Goal: Task Accomplishment & Management: Use online tool/utility

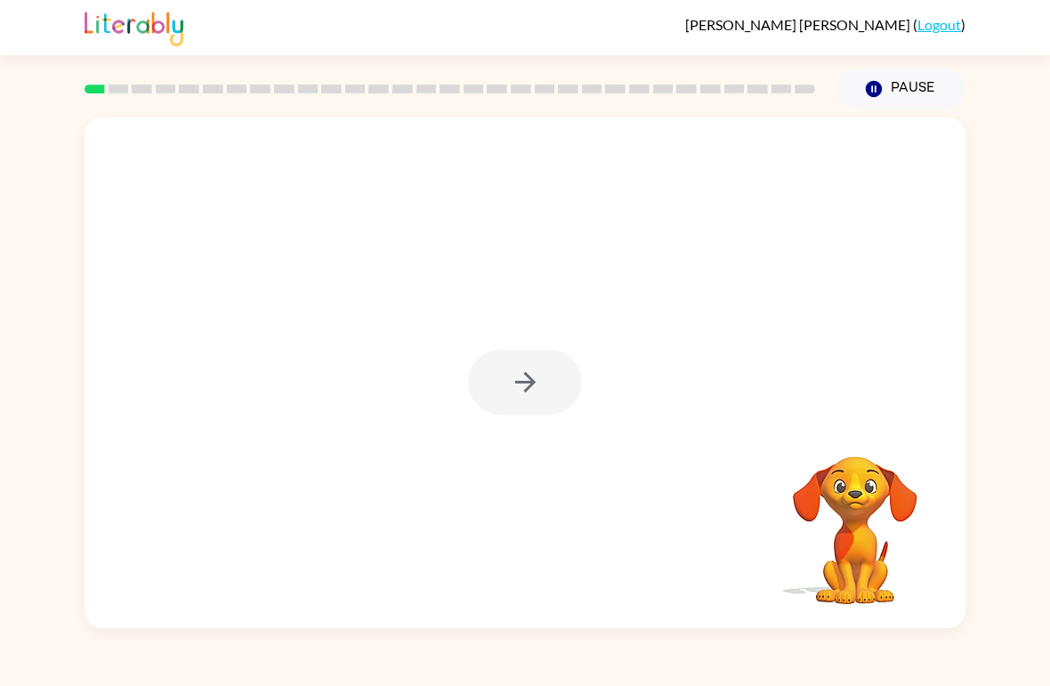
click at [537, 381] on div at bounding box center [525, 382] width 114 height 65
click at [536, 390] on icon "button" at bounding box center [525, 382] width 31 height 31
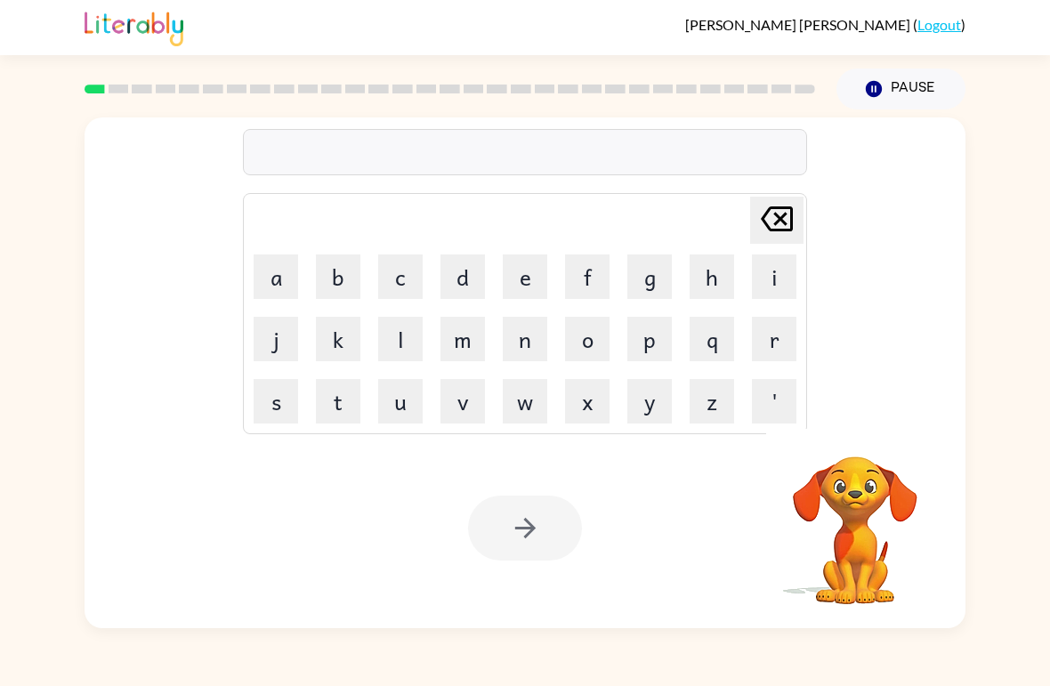
click at [571, 342] on button "o" at bounding box center [587, 339] width 44 height 44
click at [763, 330] on button "r" at bounding box center [774, 339] width 44 height 44
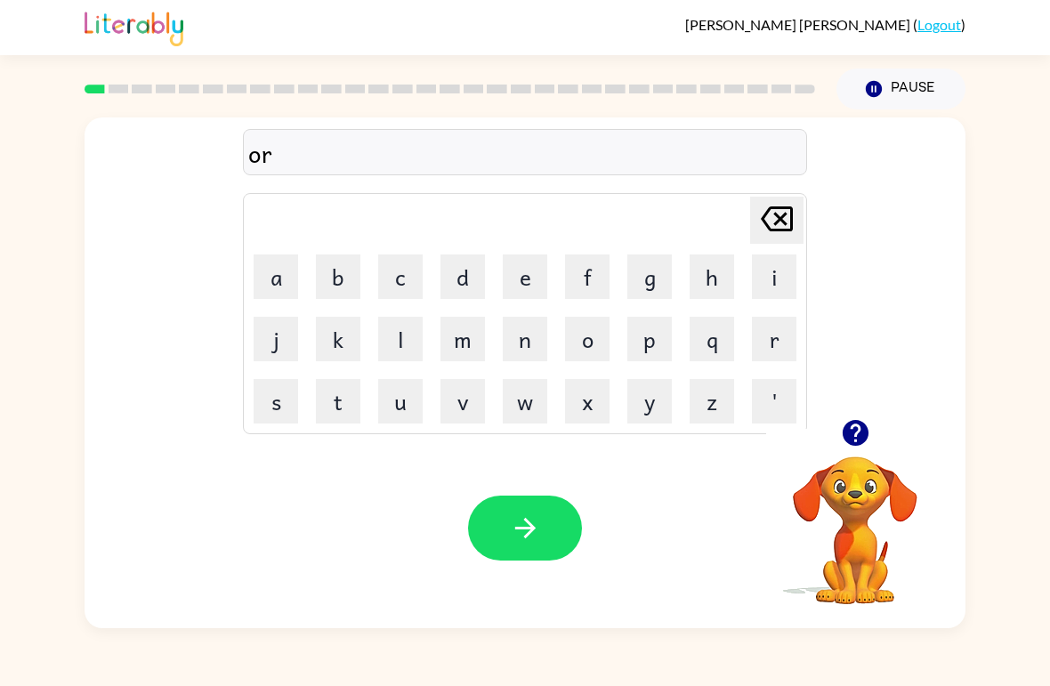
click at [463, 260] on button "d" at bounding box center [462, 276] width 44 height 44
click at [518, 278] on button "e" at bounding box center [525, 276] width 44 height 44
click at [780, 349] on button "r" at bounding box center [774, 339] width 44 height 44
click at [521, 536] on icon "button" at bounding box center [525, 528] width 31 height 31
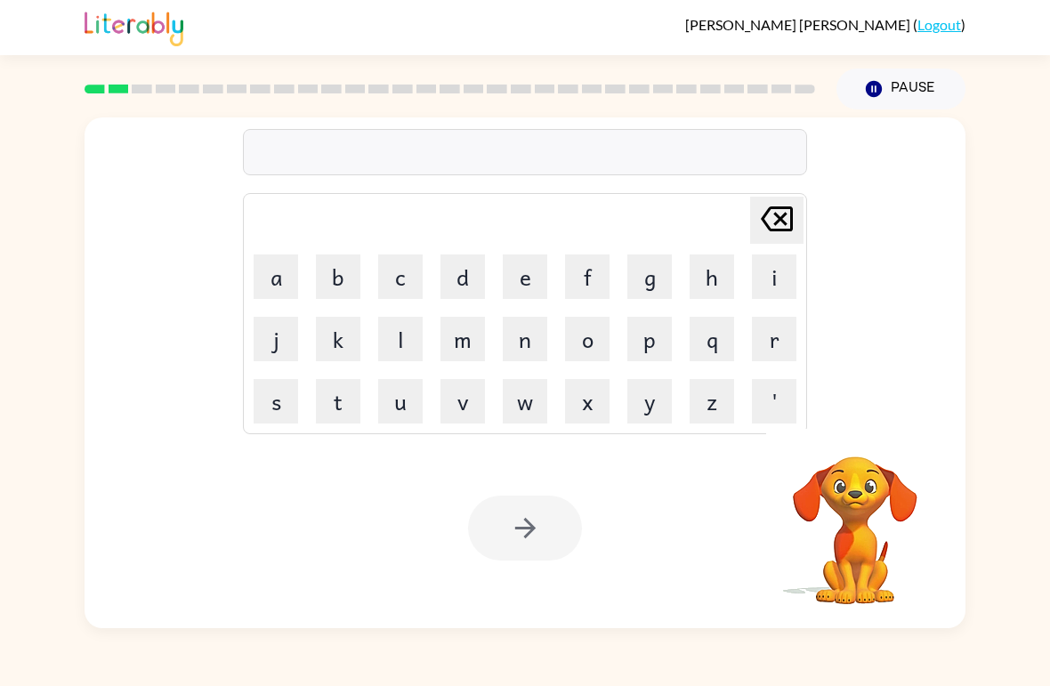
click at [402, 279] on button "c" at bounding box center [400, 276] width 44 height 44
click at [586, 343] on button "o" at bounding box center [587, 339] width 44 height 44
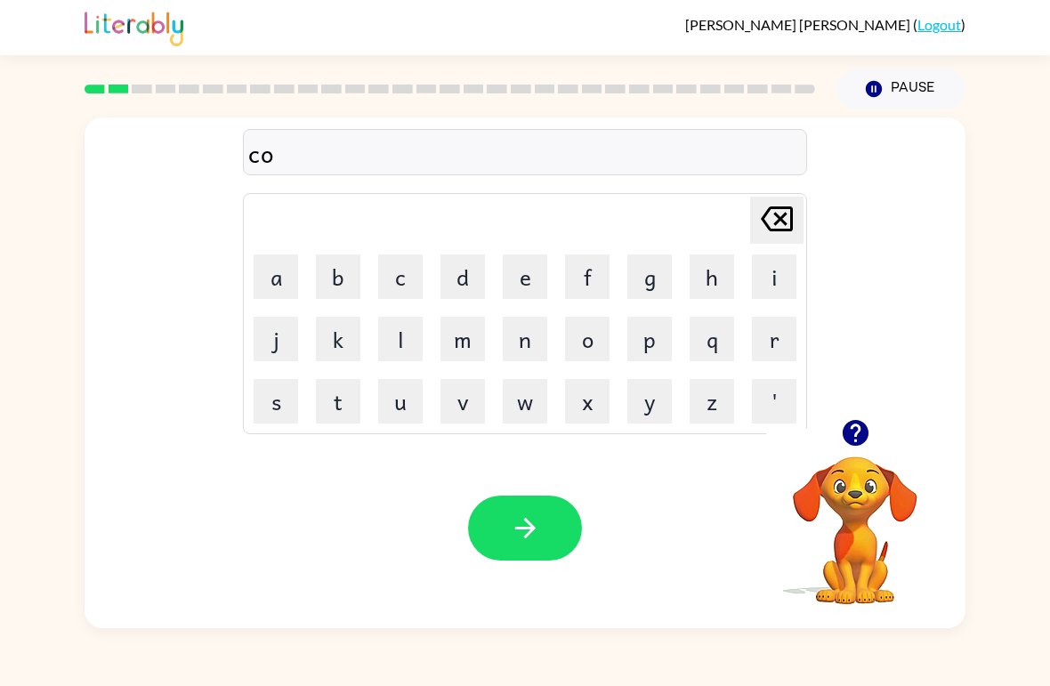
click at [524, 405] on button "w" at bounding box center [525, 401] width 44 height 44
click at [522, 342] on button "n" at bounding box center [525, 339] width 44 height 44
click at [337, 397] on button "t" at bounding box center [338, 401] width 44 height 44
click at [526, 513] on icon "button" at bounding box center [525, 528] width 31 height 31
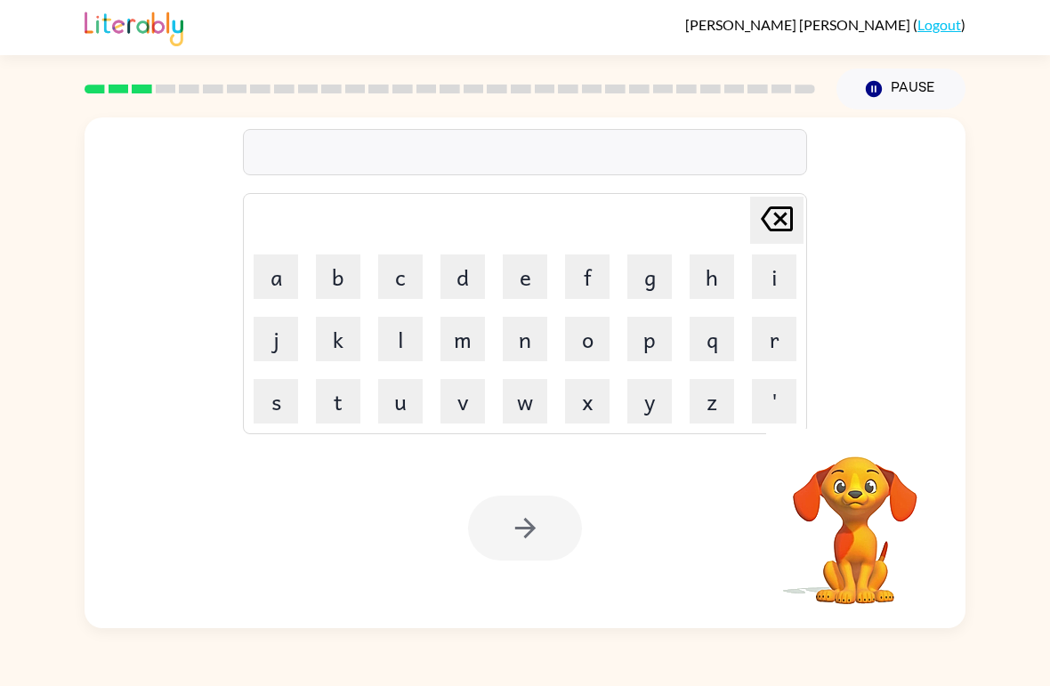
click at [399, 340] on button "l" at bounding box center [400, 339] width 44 height 44
click at [585, 344] on button "o" at bounding box center [587, 339] width 44 height 44
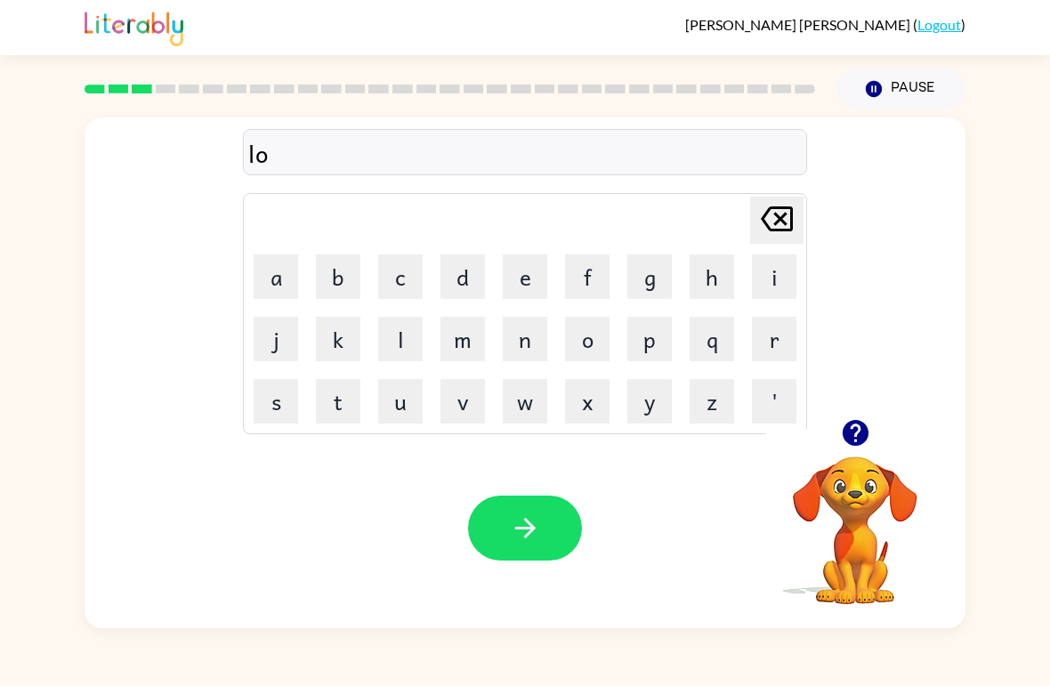
click at [403, 255] on button "c" at bounding box center [400, 276] width 44 height 44
click at [258, 284] on button "a" at bounding box center [276, 276] width 44 height 44
click at [340, 401] on button "t" at bounding box center [338, 401] width 44 height 44
click at [533, 526] on icon "button" at bounding box center [525, 528] width 31 height 31
click at [341, 408] on button "t" at bounding box center [338, 401] width 44 height 44
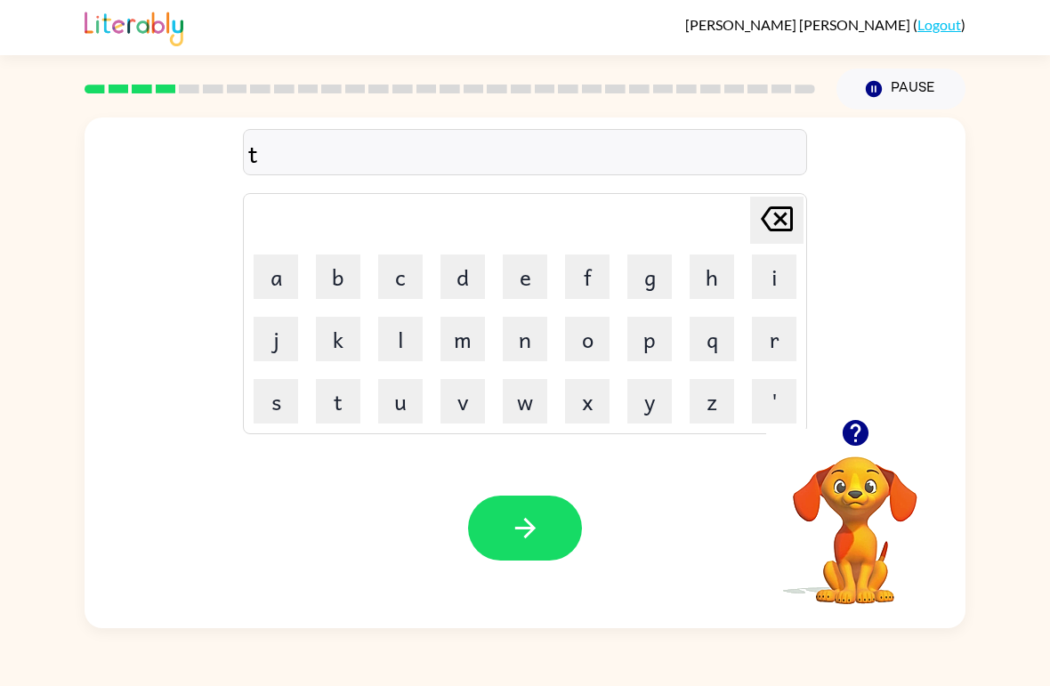
click at [525, 407] on button "w" at bounding box center [525, 401] width 44 height 44
click at [779, 286] on button "i" at bounding box center [774, 276] width 44 height 44
click at [527, 336] on button "n" at bounding box center [525, 339] width 44 height 44
click at [513, 533] on icon "button" at bounding box center [525, 528] width 31 height 31
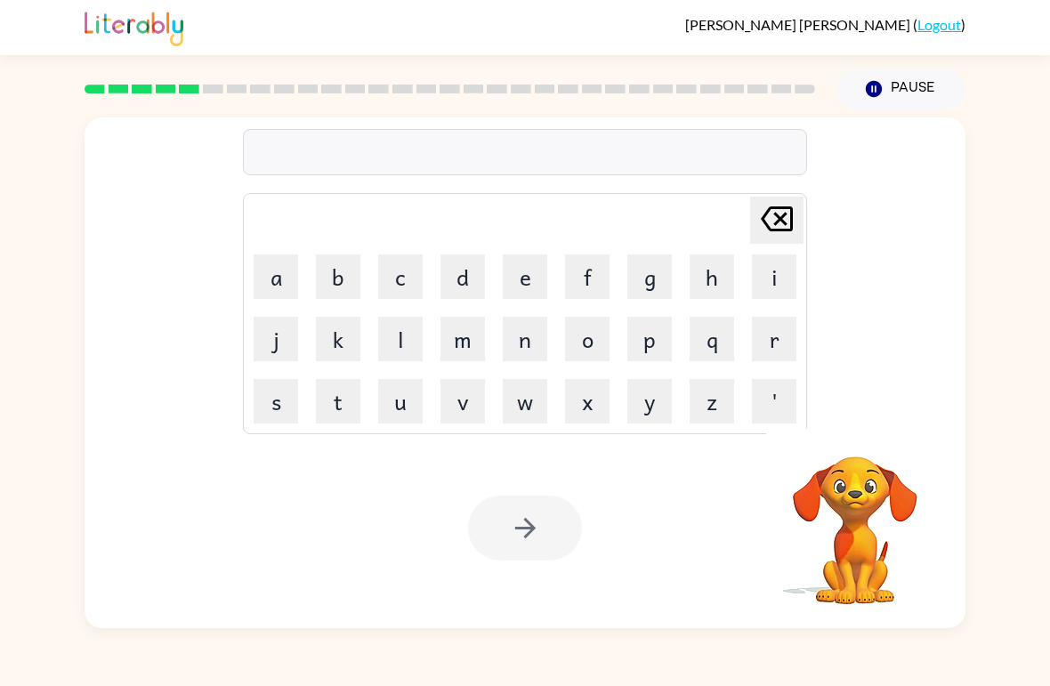
click at [462, 346] on button "m" at bounding box center [462, 339] width 44 height 44
click at [273, 274] on button "a" at bounding box center [276, 276] width 44 height 44
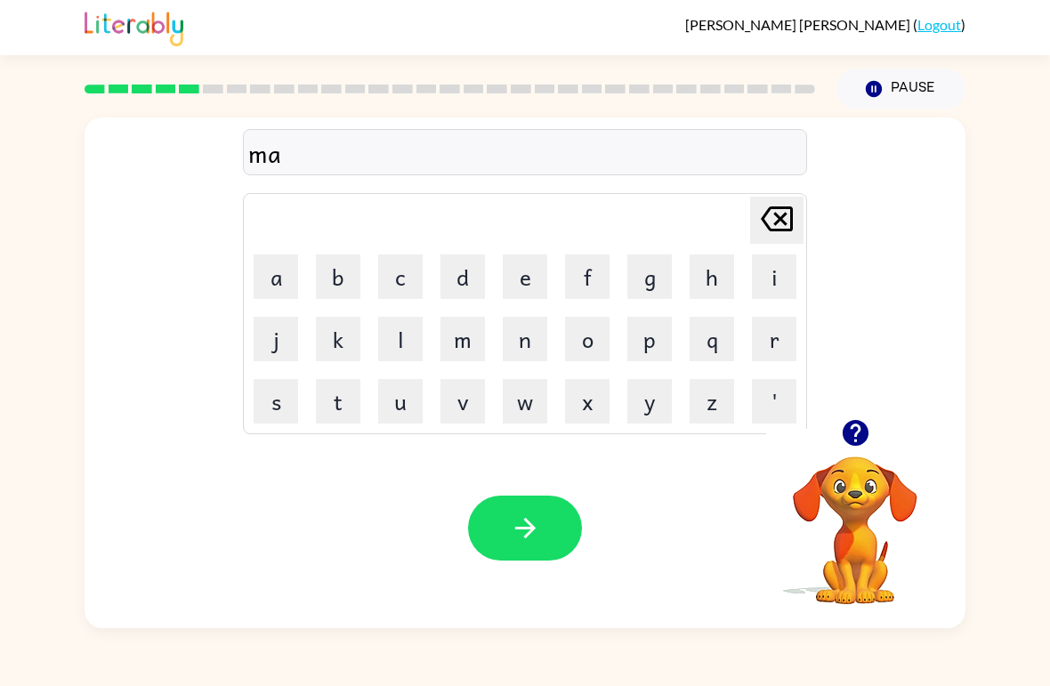
click at [772, 346] on button "r" at bounding box center [774, 339] width 44 height 44
click at [269, 272] on button "a" at bounding box center [276, 276] width 44 height 44
click at [407, 343] on button "l" at bounding box center [400, 339] width 44 height 44
click at [770, 278] on button "i" at bounding box center [774, 276] width 44 height 44
click at [536, 534] on icon "button" at bounding box center [525, 528] width 31 height 31
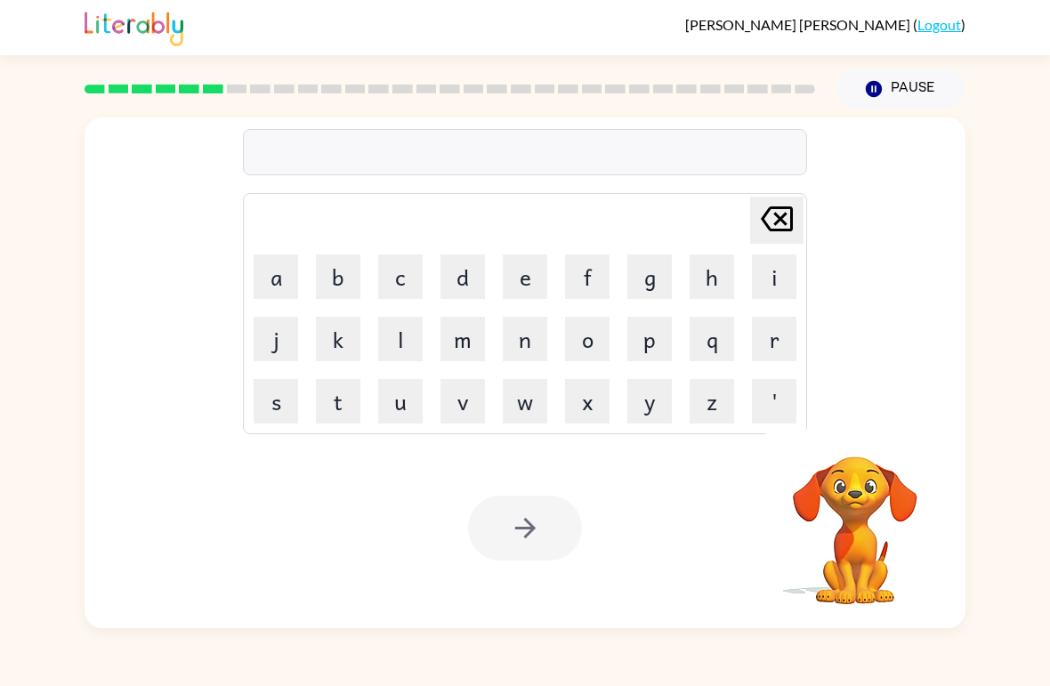
click at [349, 281] on button "b" at bounding box center [338, 276] width 44 height 44
click at [765, 277] on button "i" at bounding box center [774, 276] width 44 height 44
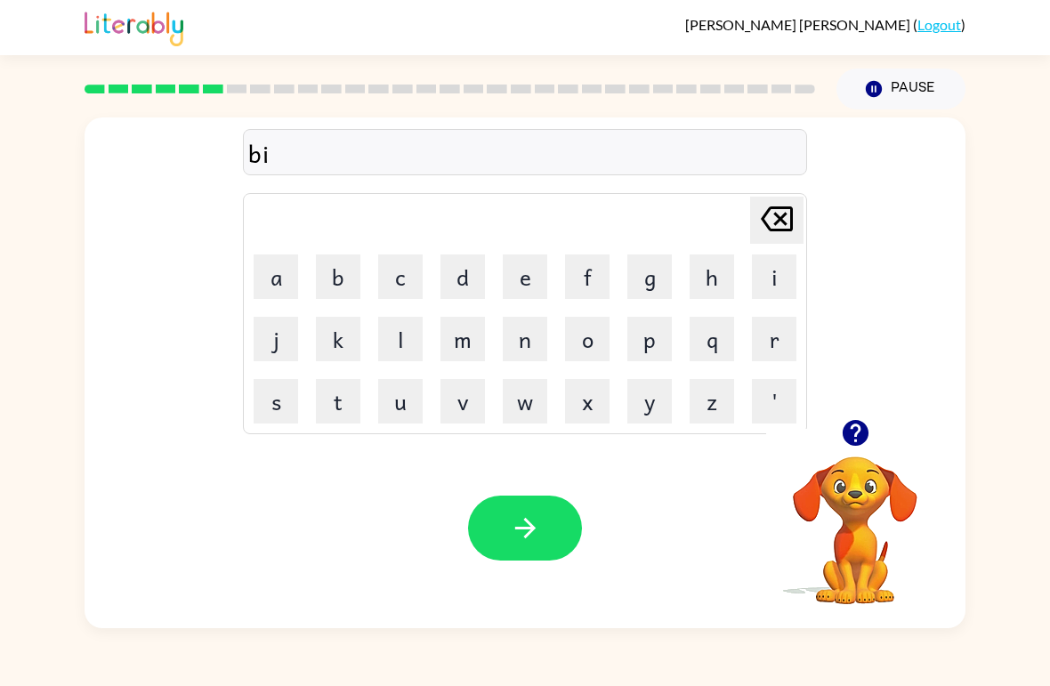
click at [703, 280] on button "h" at bounding box center [712, 276] width 44 height 44
click at [761, 286] on button "i" at bounding box center [774, 276] width 44 height 44
click at [520, 345] on button "n" at bounding box center [525, 339] width 44 height 44
click at [470, 283] on button "d" at bounding box center [462, 276] width 44 height 44
click at [533, 520] on icon "button" at bounding box center [525, 528] width 31 height 31
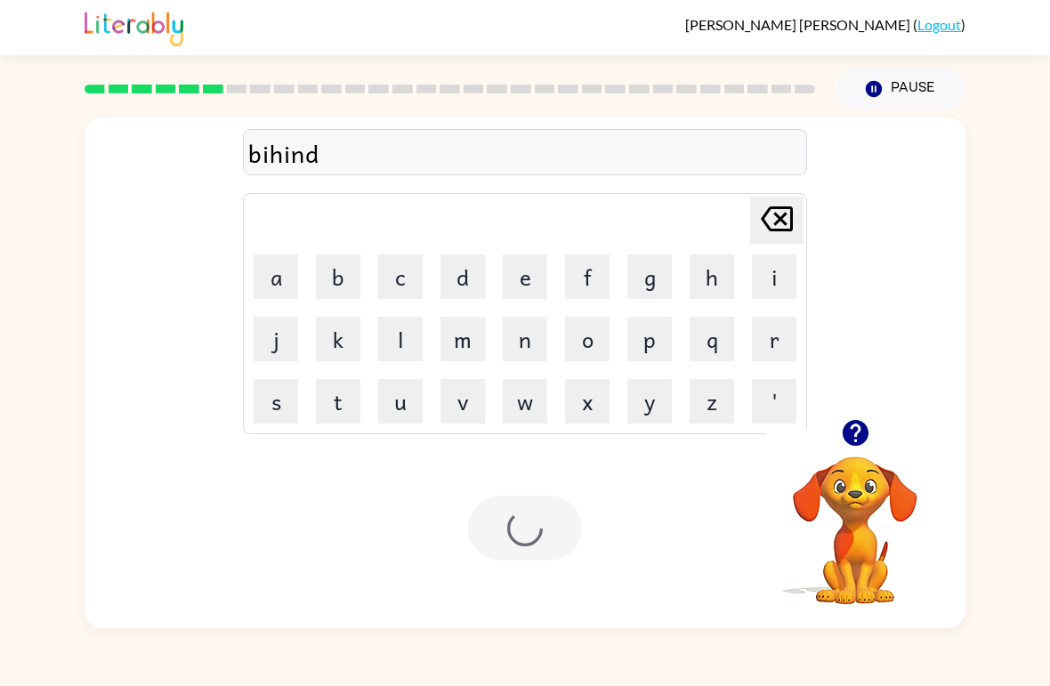
click at [786, 225] on icon at bounding box center [777, 218] width 32 height 25
click at [785, 224] on icon at bounding box center [777, 218] width 32 height 25
click at [779, 228] on icon "[PERSON_NAME] last character input" at bounding box center [776, 219] width 43 height 43
click at [782, 228] on icon "[PERSON_NAME] last character input" at bounding box center [776, 219] width 43 height 43
click at [272, 340] on button "j" at bounding box center [276, 339] width 44 height 44
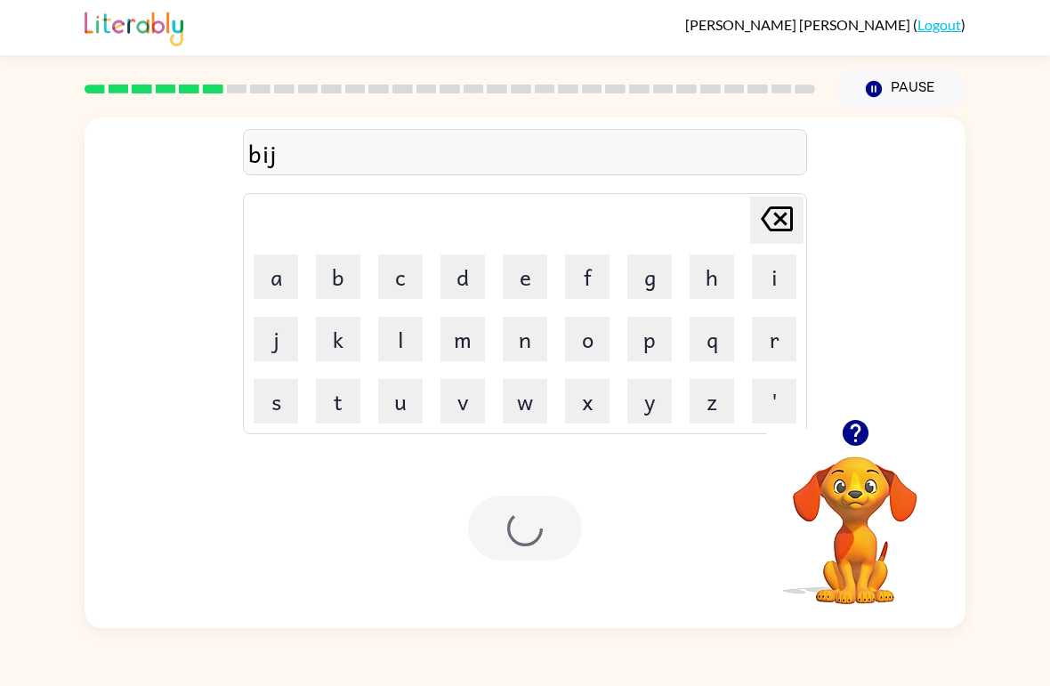
click at [771, 277] on button "i" at bounding box center [774, 276] width 44 height 44
click at [530, 341] on button "n" at bounding box center [525, 339] width 44 height 44
click at [521, 281] on button "e" at bounding box center [525, 276] width 44 height 44
click at [453, 278] on button "d" at bounding box center [462, 276] width 44 height 44
click at [510, 537] on div at bounding box center [525, 528] width 114 height 65
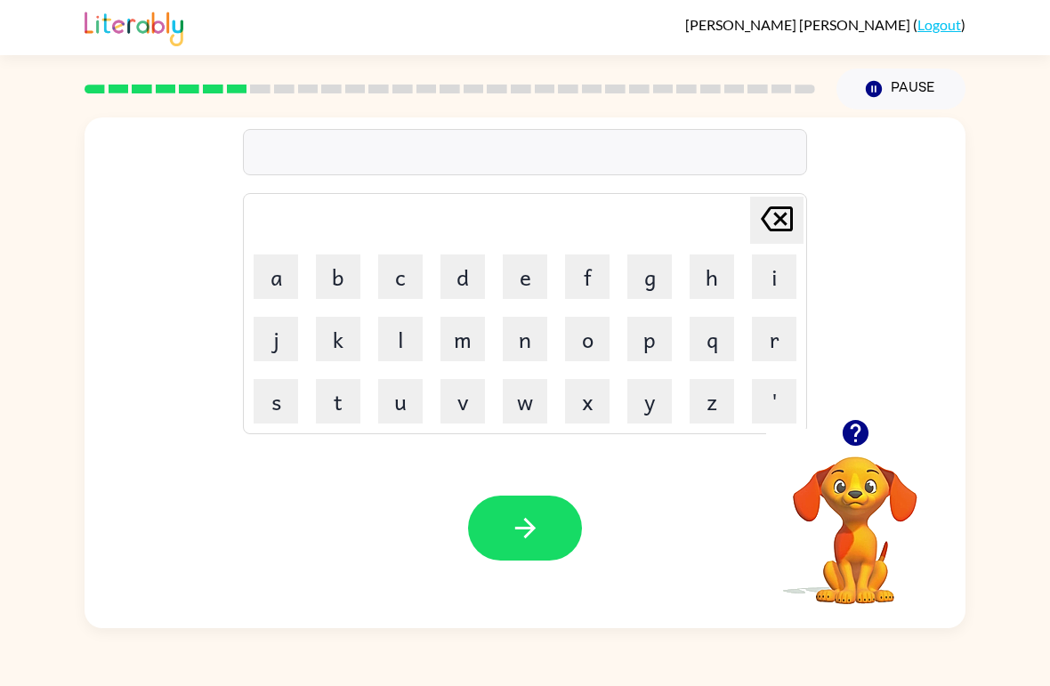
click at [325, 406] on button "t" at bounding box center [338, 401] width 44 height 44
click at [768, 332] on button "r" at bounding box center [774, 339] width 44 height 44
click at [765, 277] on button "i" at bounding box center [774, 276] width 44 height 44
click at [388, 278] on button "c" at bounding box center [400, 276] width 44 height 44
click at [412, 350] on button "l" at bounding box center [400, 339] width 44 height 44
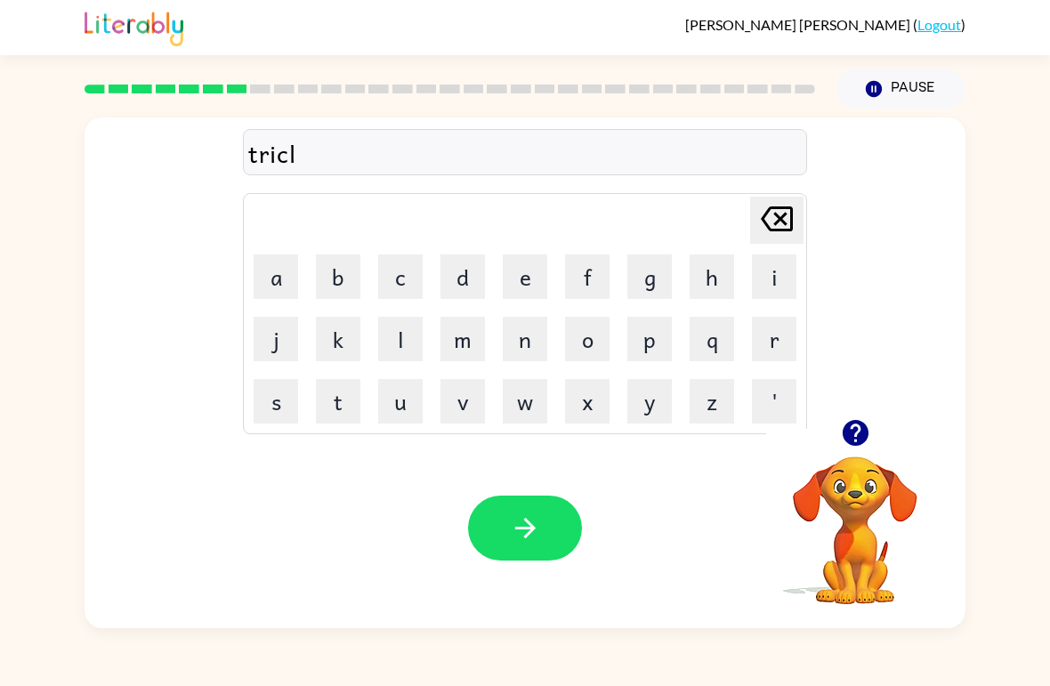
click at [526, 280] on button "e" at bounding box center [525, 276] width 44 height 44
click at [519, 519] on icon "button" at bounding box center [525, 528] width 31 height 31
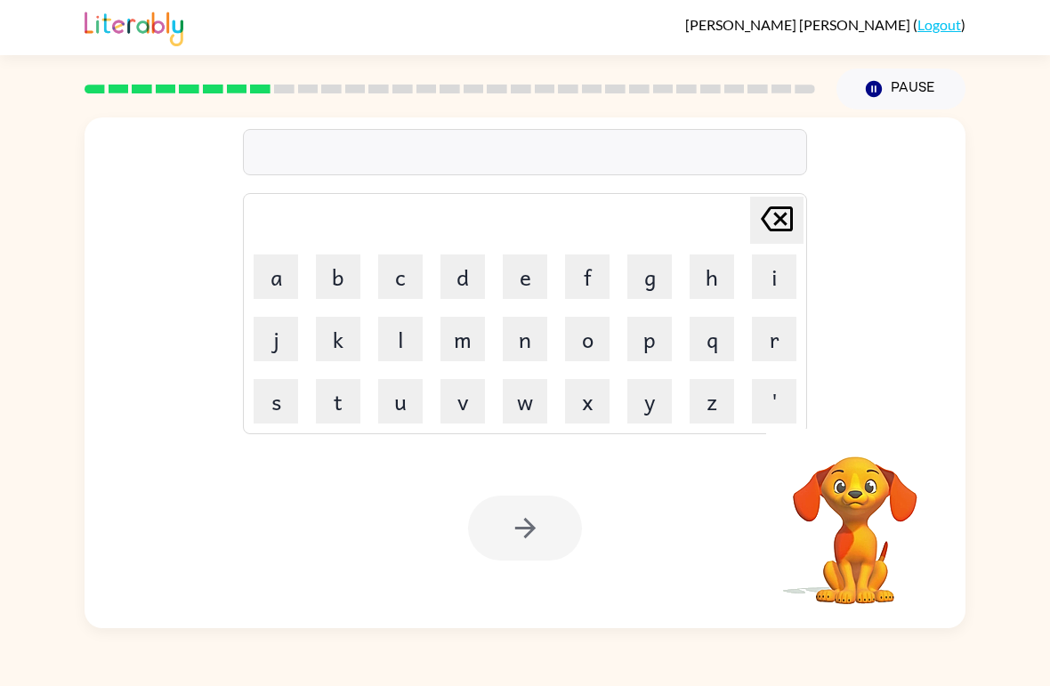
click at [479, 327] on button "m" at bounding box center [462, 339] width 44 height 44
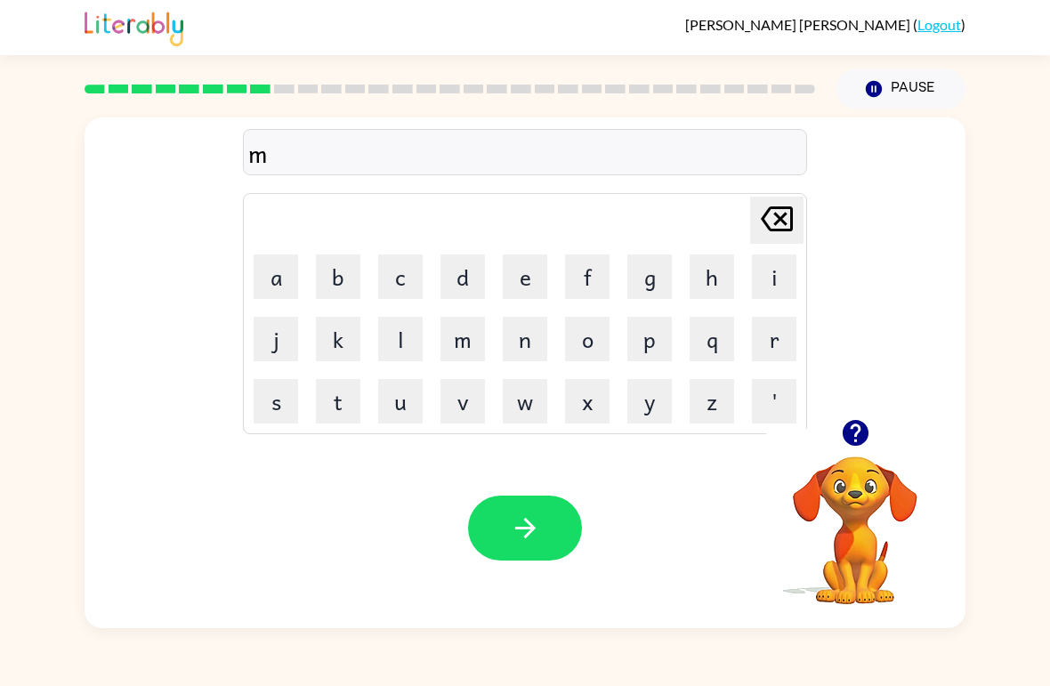
click at [773, 281] on button "i" at bounding box center [774, 276] width 44 height 44
click at [771, 343] on button "r" at bounding box center [774, 339] width 44 height 44
click at [271, 296] on button "a" at bounding box center [276, 276] width 44 height 44
click at [397, 281] on button "c" at bounding box center [400, 276] width 44 height 44
click at [398, 346] on button "l" at bounding box center [400, 339] width 44 height 44
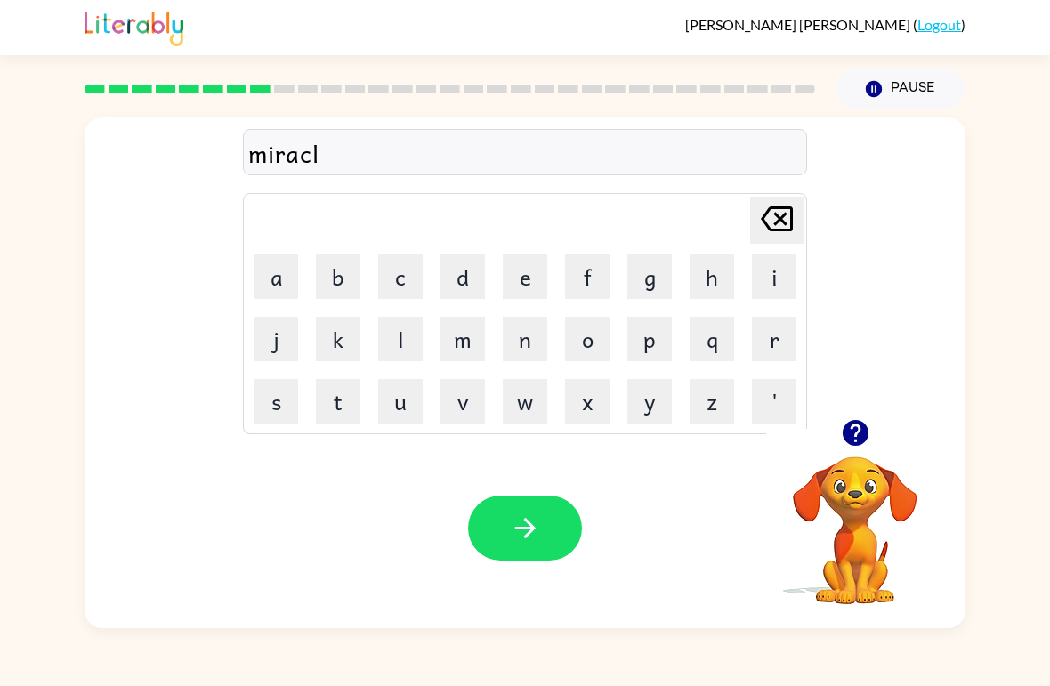
click at [526, 287] on button "e" at bounding box center [525, 276] width 44 height 44
click at [534, 545] on button "button" at bounding box center [525, 528] width 114 height 65
